Goal: Task Accomplishment & Management: Understand process/instructions

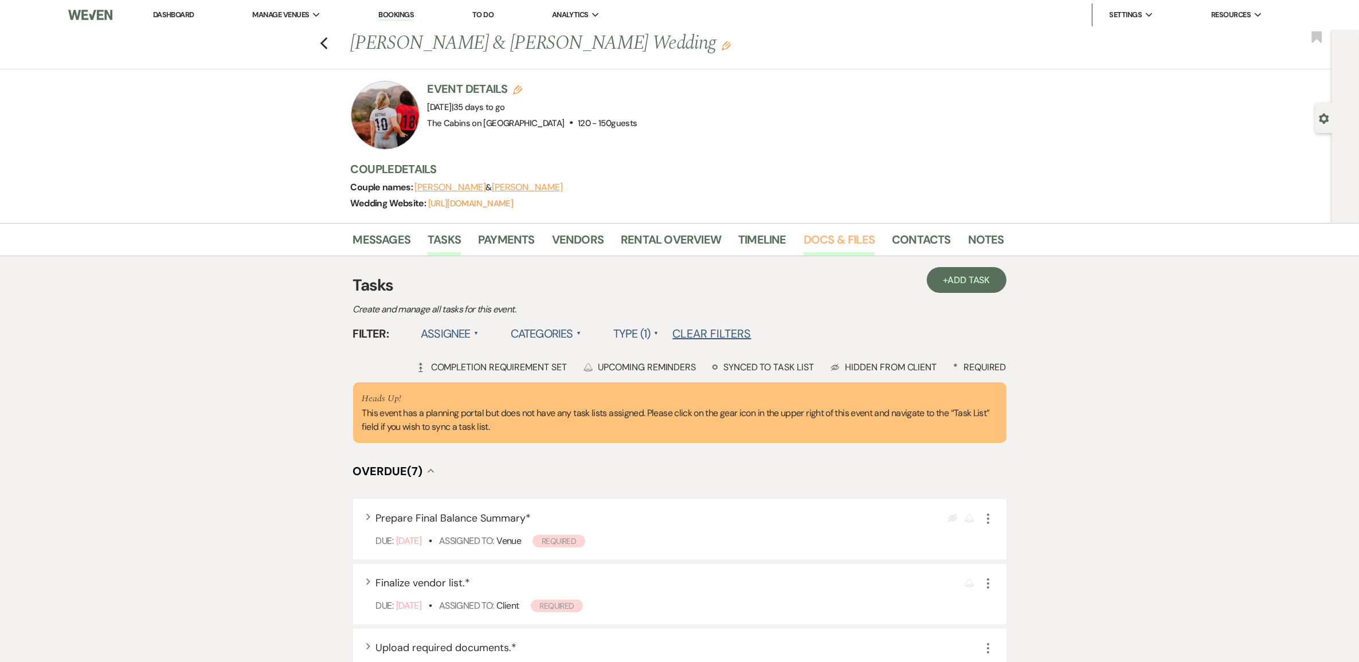
click at [837, 250] on link "Docs & Files" at bounding box center [838, 242] width 71 height 25
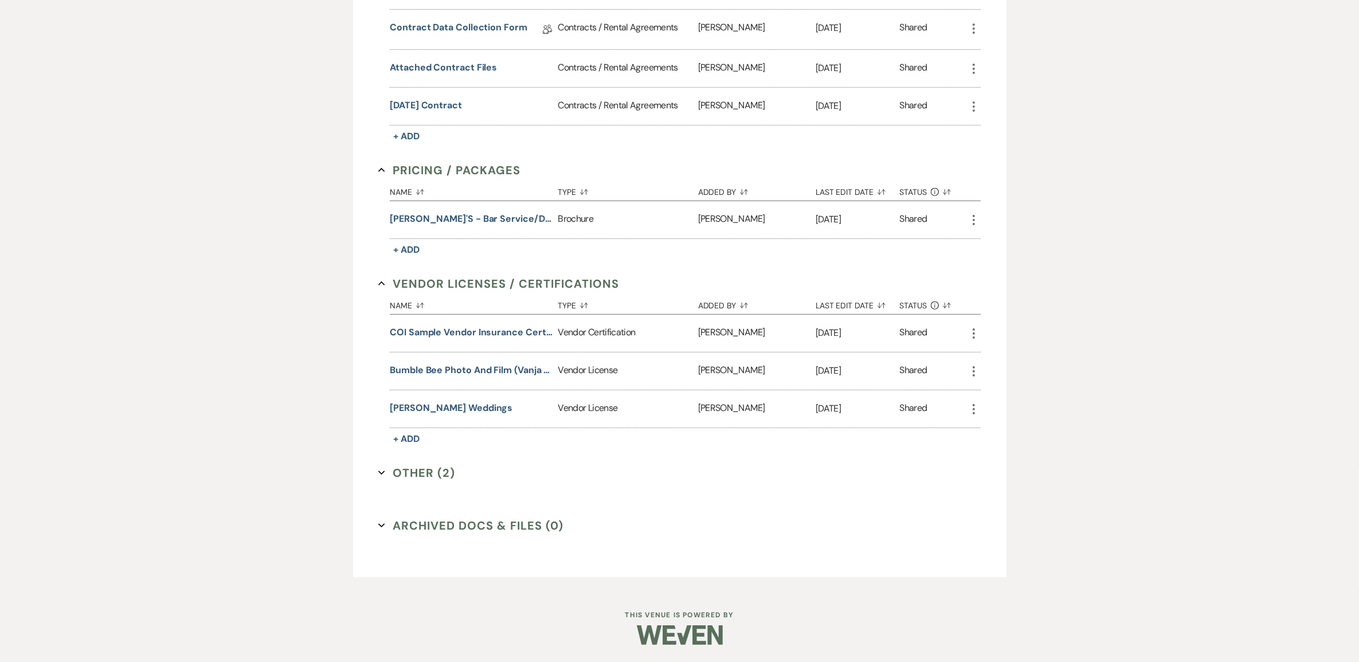
scroll to position [713, 0]
click at [433, 464] on button "Other (2) Expand" at bounding box center [416, 472] width 77 height 17
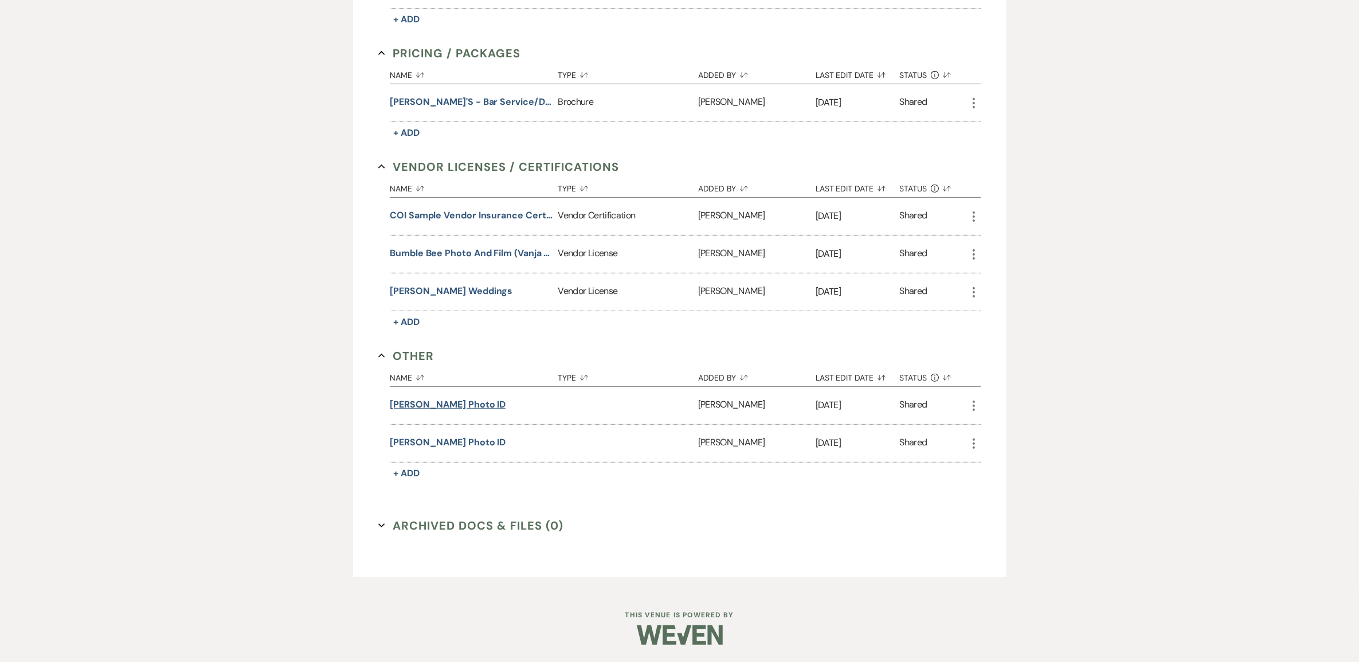
click at [477, 411] on button "[PERSON_NAME] Photo ID" at bounding box center [448, 405] width 116 height 14
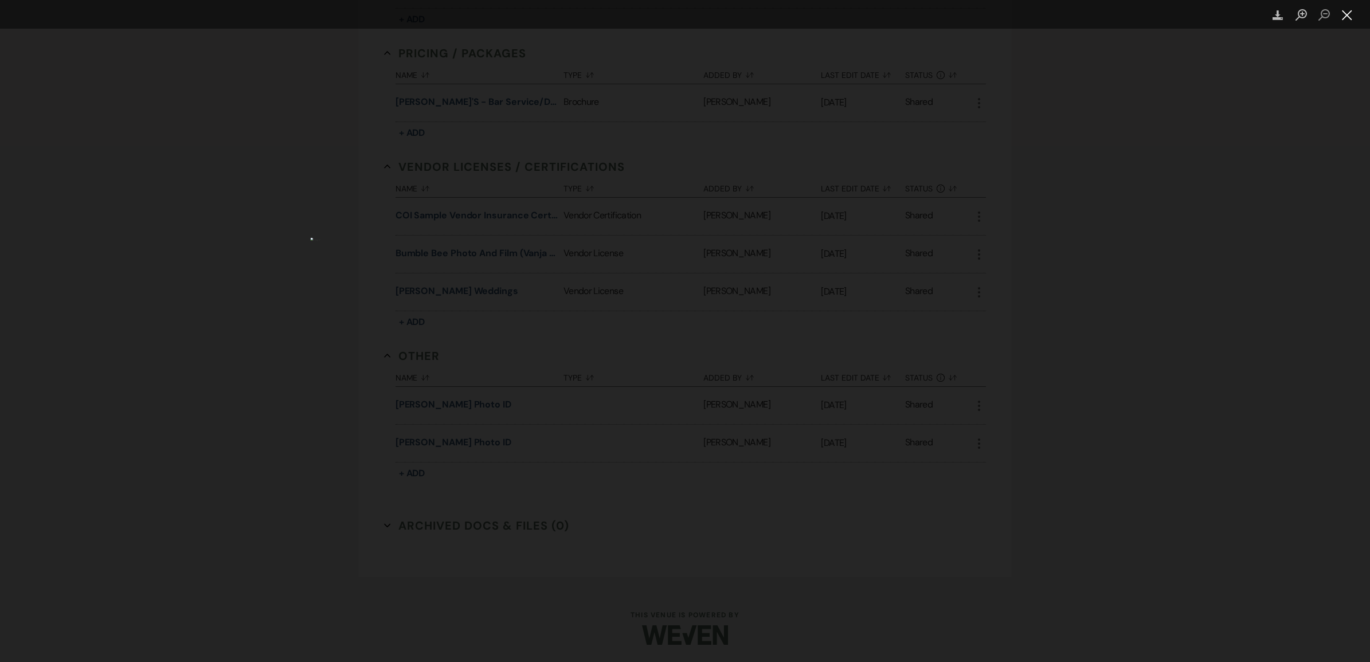
click at [1345, 18] on button "Close lightbox" at bounding box center [1346, 15] width 23 height 20
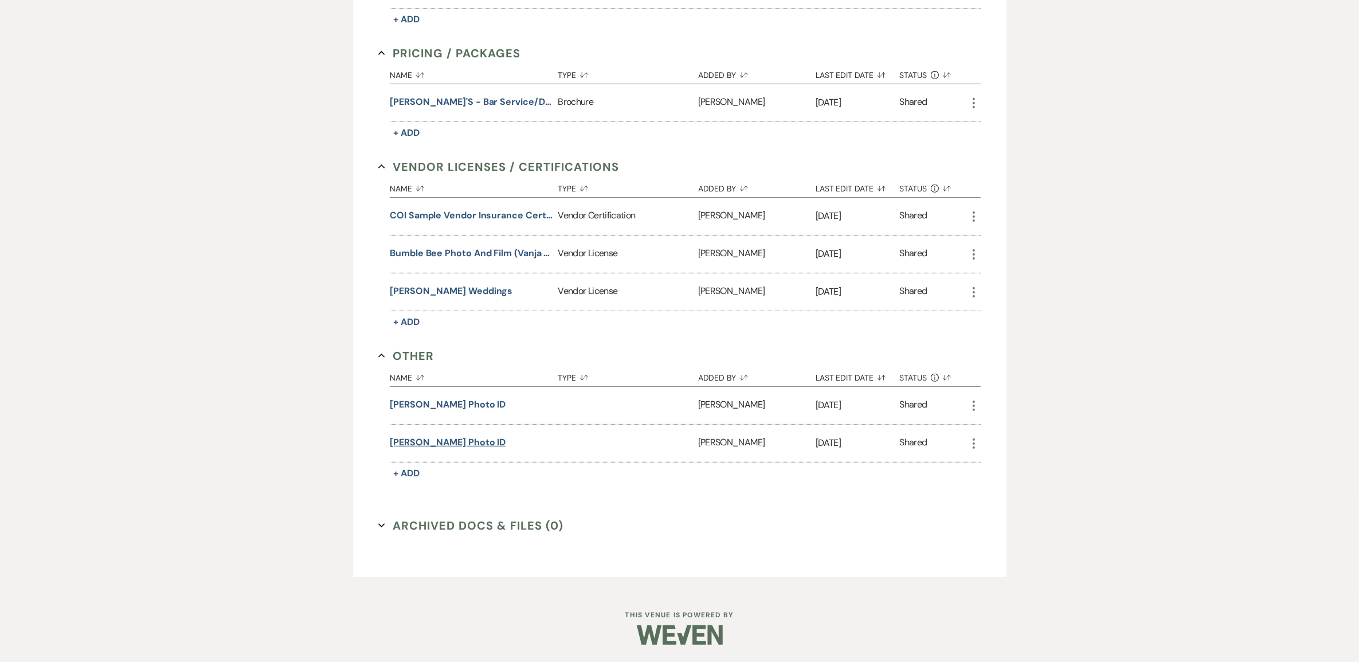
click at [472, 449] on button "[PERSON_NAME] Photo ID" at bounding box center [448, 443] width 116 height 14
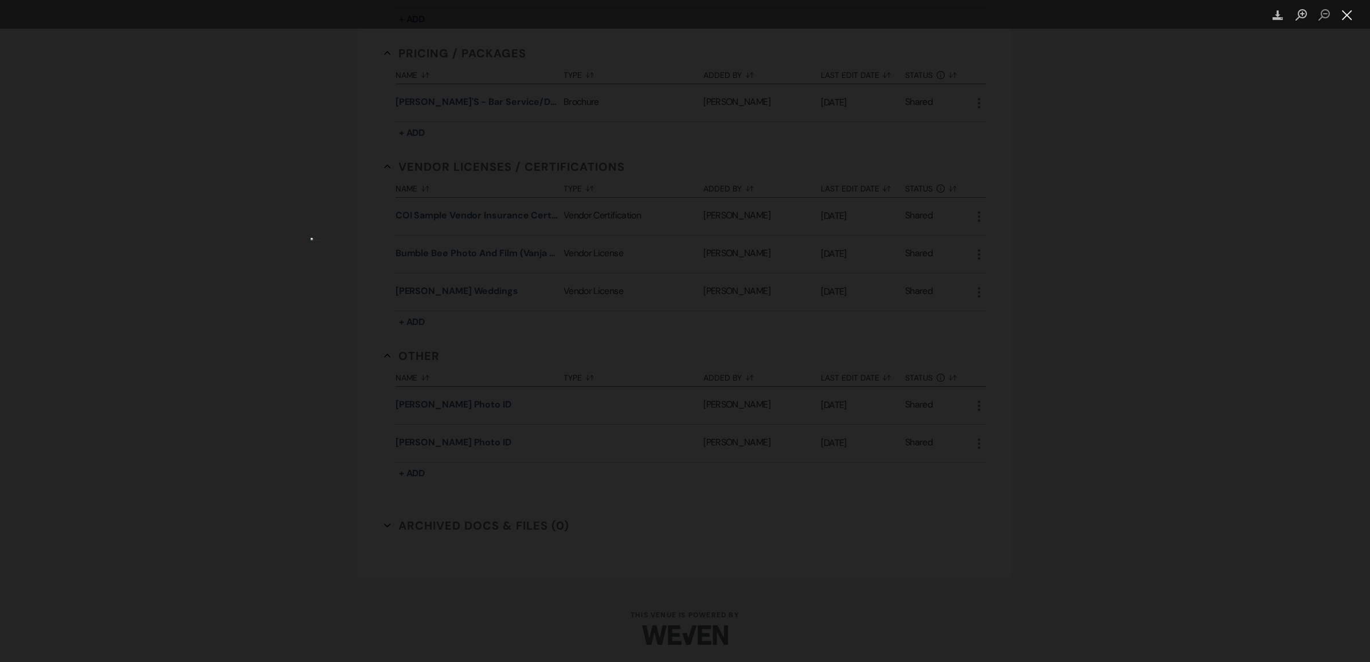
click at [1345, 16] on button "Close lightbox" at bounding box center [1346, 15] width 23 height 20
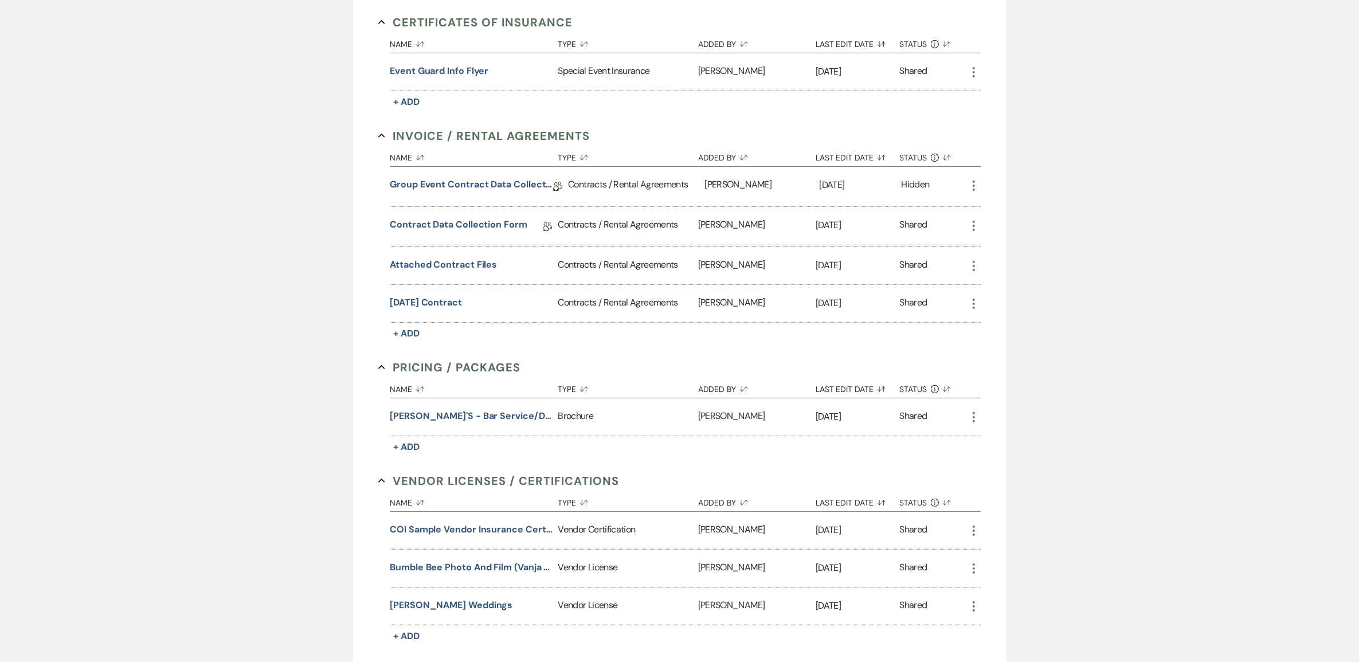
scroll to position [212, 0]
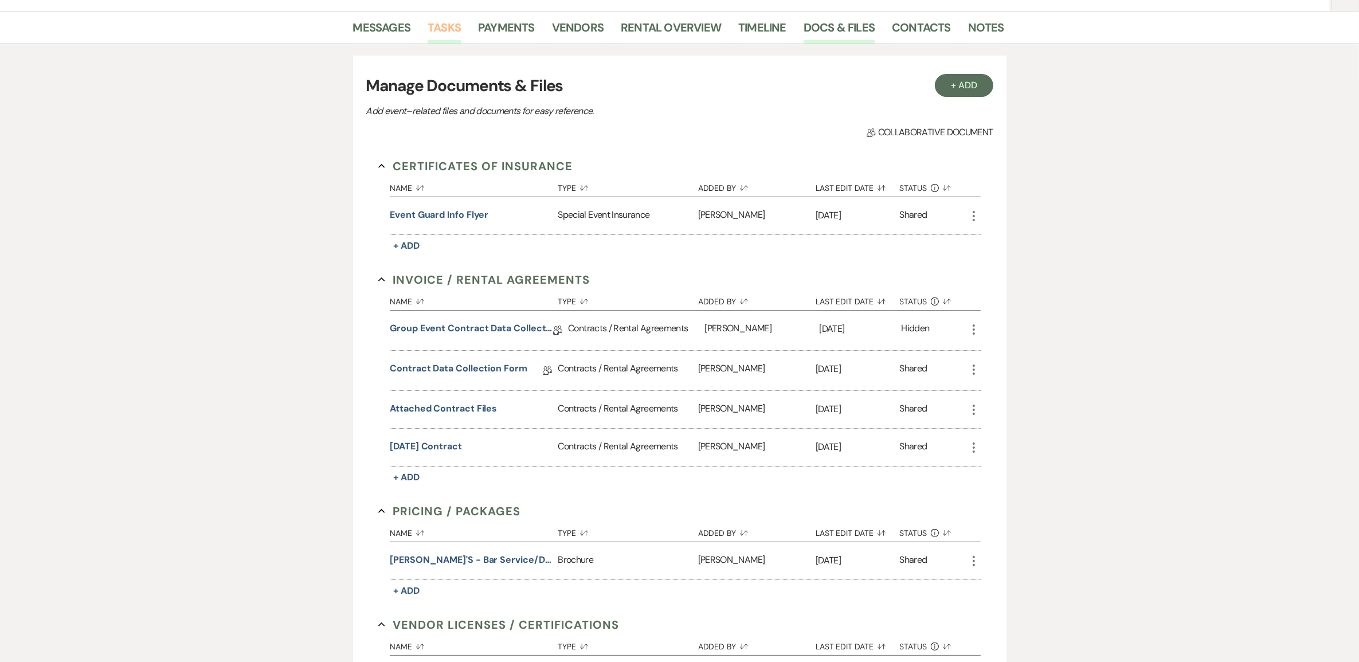
click at [449, 41] on link "Tasks" at bounding box center [444, 30] width 33 height 25
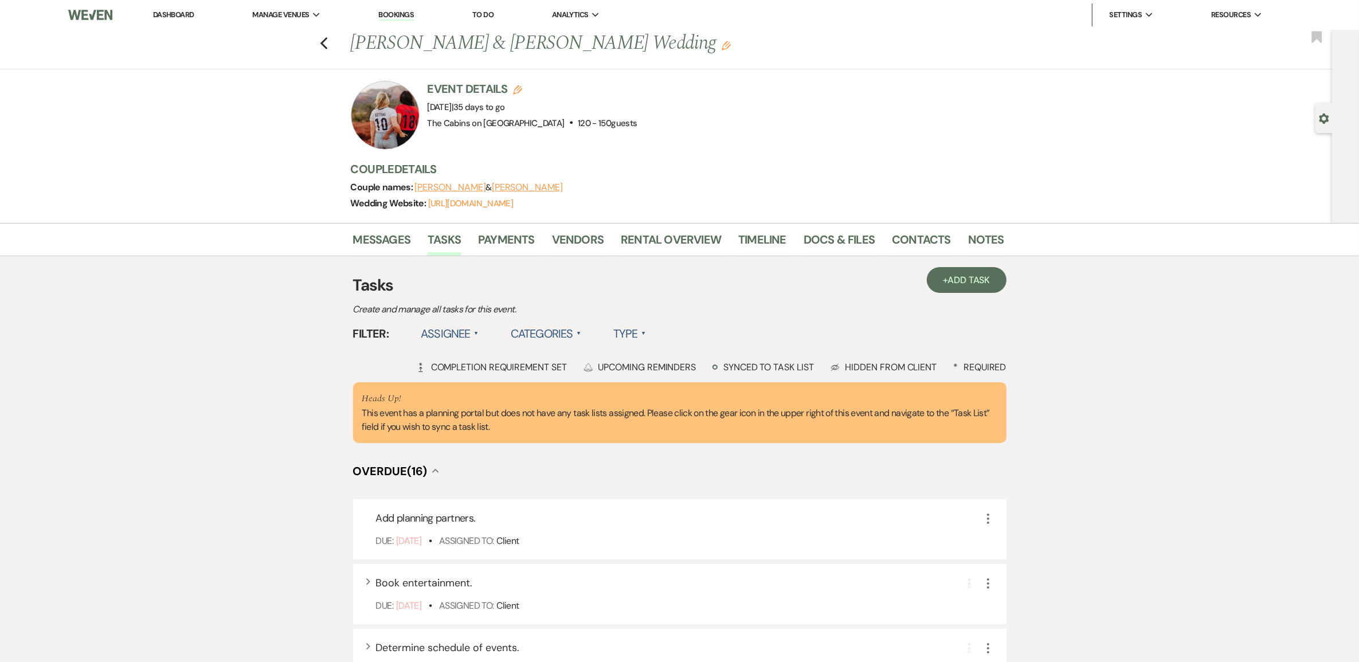
click at [646, 344] on label "Type ▲" at bounding box center [629, 333] width 33 height 21
click at [700, 370] on li "Required tasks" at bounding box center [670, 357] width 115 height 26
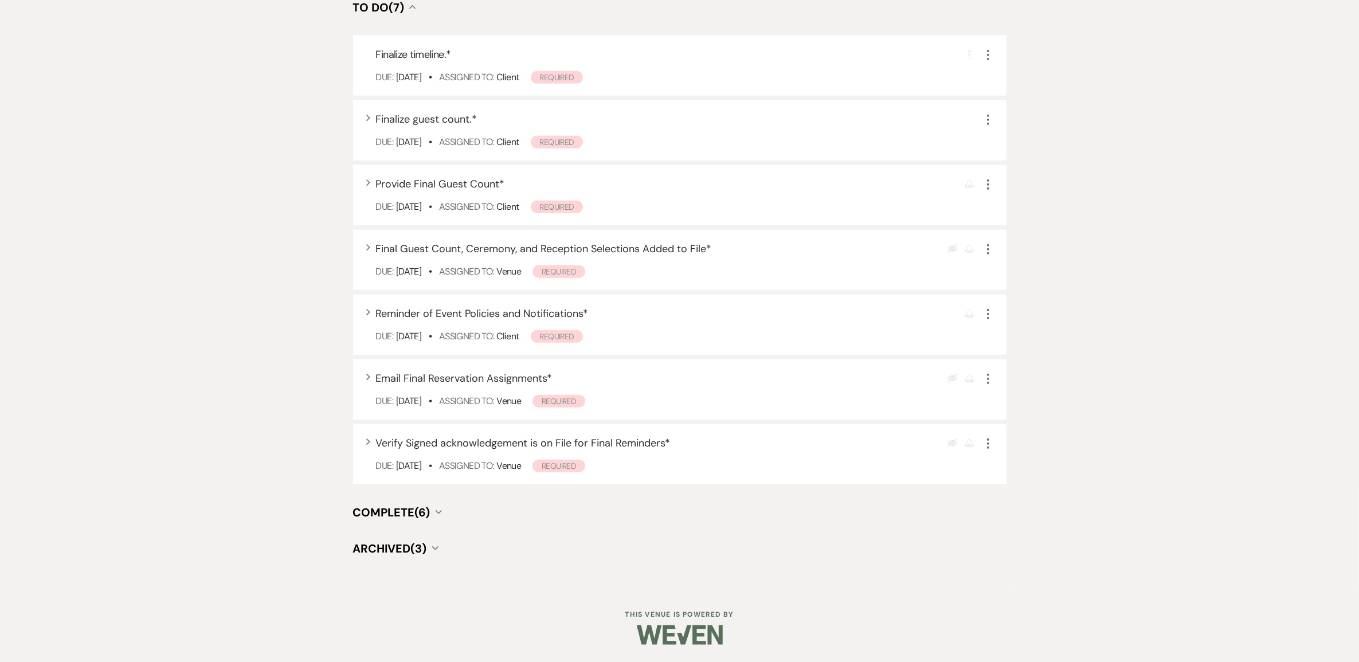
scroll to position [1150, 0]
click at [411, 508] on span "Complete (6)" at bounding box center [391, 512] width 77 height 15
click at [414, 505] on span "Complete (6)" at bounding box center [391, 512] width 77 height 15
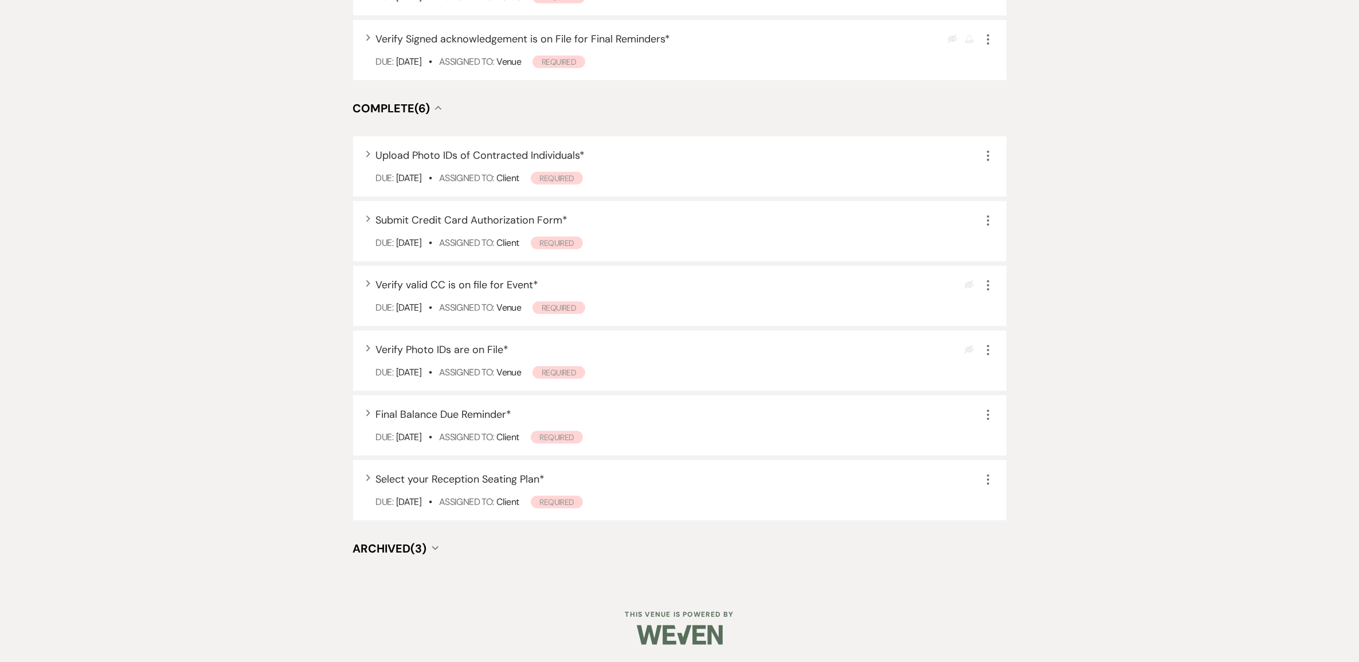
scroll to position [1598, 0]
click at [450, 474] on span "Select your Reception Seating Plan *" at bounding box center [460, 479] width 169 height 14
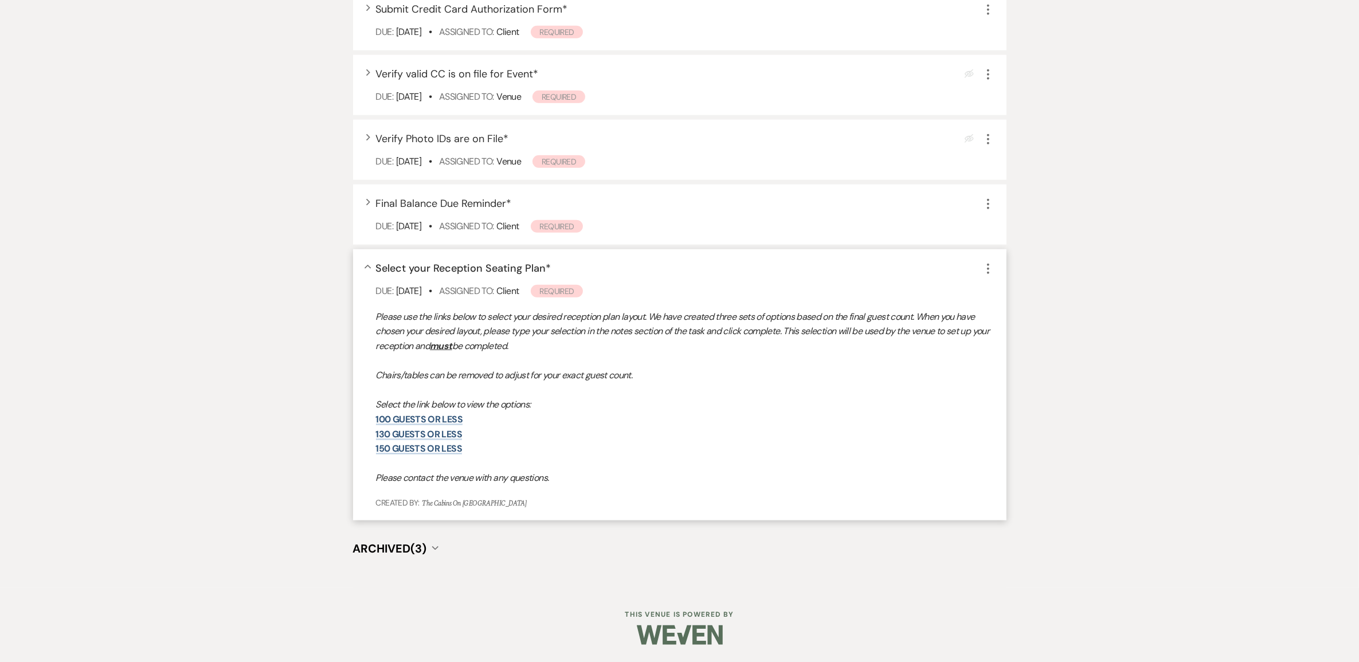
scroll to position [1856, 0]
click at [445, 428] on link "130 guests or less" at bounding box center [419, 434] width 86 height 12
